Goal: Task Accomplishment & Management: Use online tool/utility

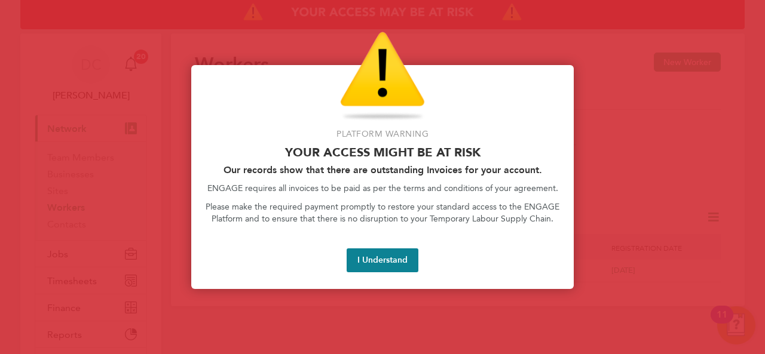
click at [396, 259] on button "I Understand" at bounding box center [383, 261] width 72 height 24
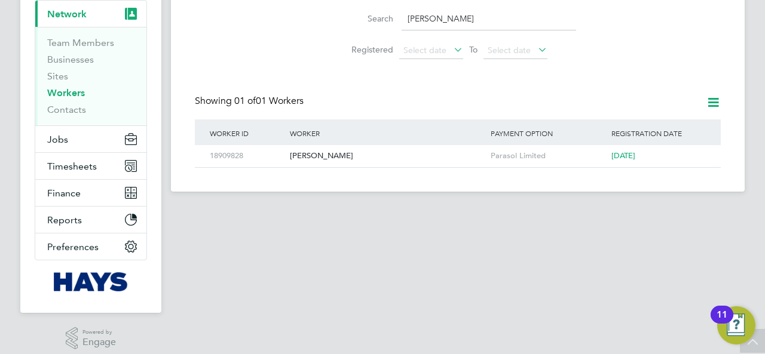
scroll to position [123, 0]
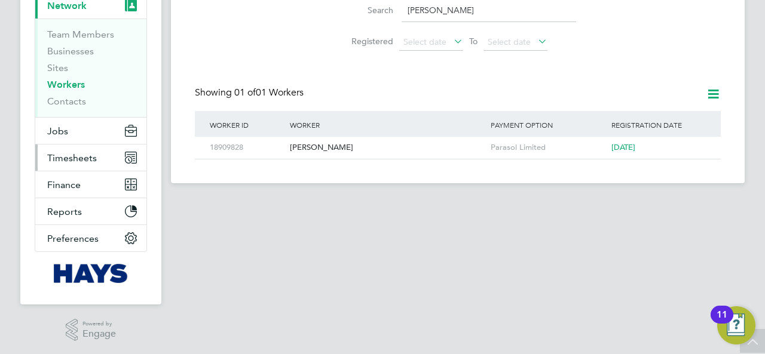
click at [75, 152] on span "Timesheets" at bounding box center [72, 157] width 50 height 11
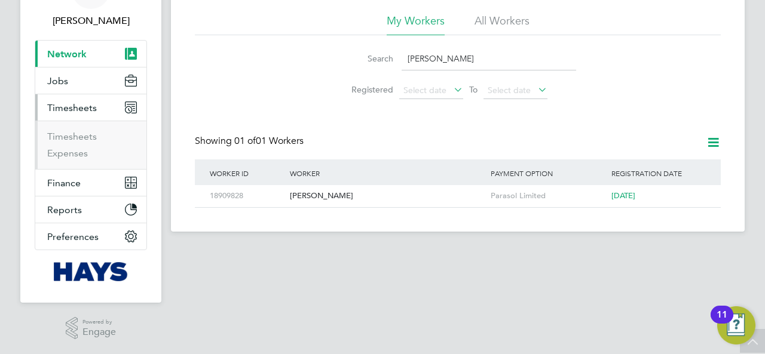
scroll to position [73, 0]
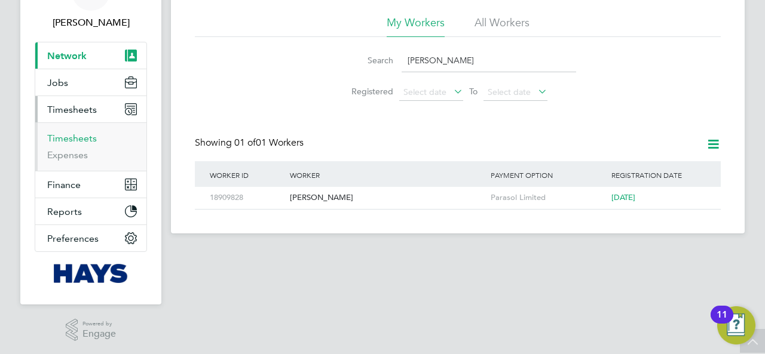
click at [79, 139] on link "Timesheets" at bounding box center [72, 138] width 50 height 11
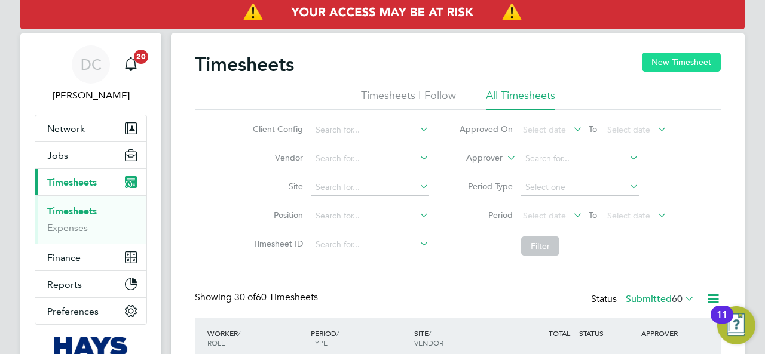
click at [683, 65] on button "New Timesheet" at bounding box center [681, 62] width 79 height 19
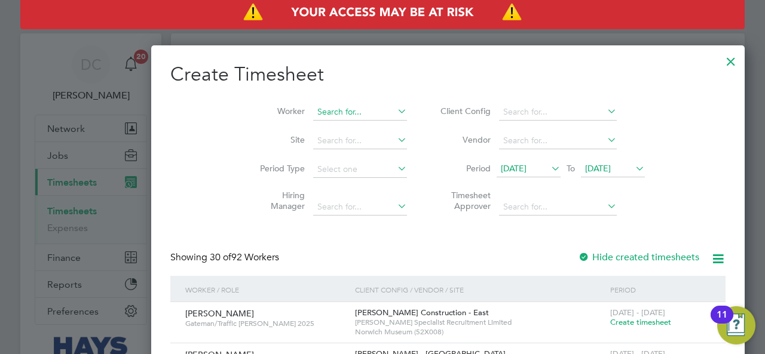
click at [313, 109] on input at bounding box center [360, 112] width 94 height 17
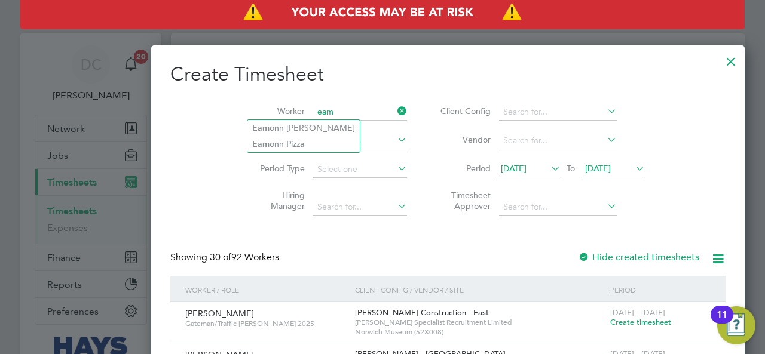
click at [313, 111] on input "eam" at bounding box center [360, 112] width 94 height 17
drag, startPoint x: 277, startPoint y: 112, endPoint x: 227, endPoint y: 106, distance: 50.0
click at [236, 106] on li "Worker eam" at bounding box center [329, 112] width 186 height 29
type input "one"
